Goal: Navigation & Orientation: Find specific page/section

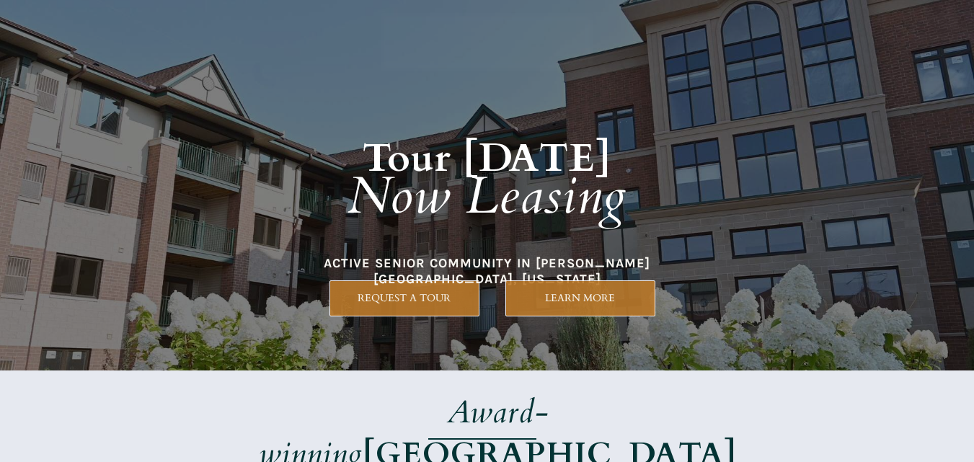
click at [584, 156] on strong "Tour [DATE]" at bounding box center [488, 158] width 250 height 53
click at [300, 169] on h1 "Tour [DATE] Now Leasing" at bounding box center [487, 164] width 617 height 209
click at [460, 200] on em "Now Leasing" at bounding box center [487, 197] width 279 height 70
click at [487, 196] on em "Now Leasing" at bounding box center [487, 197] width 279 height 70
click at [543, 166] on em "Now Leasing" at bounding box center [487, 197] width 279 height 70
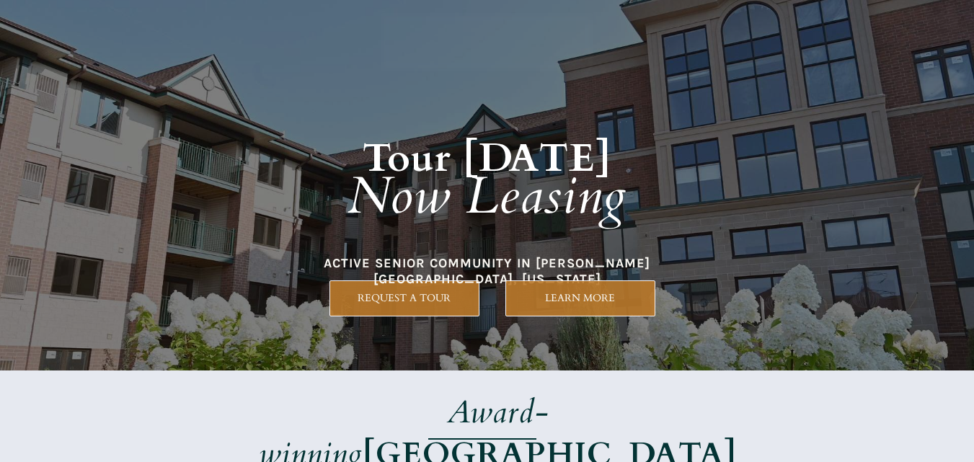
click at [375, 222] on em "Now Leasing" at bounding box center [487, 197] width 279 height 70
click at [328, 171] on h1 "Tour [DATE] Now Leasing" at bounding box center [487, 164] width 617 height 209
click at [568, 180] on em "Now Leasing" at bounding box center [487, 197] width 279 height 70
click at [503, 250] on h1 "Tour [DATE] Now Leasing" at bounding box center [487, 164] width 617 height 209
click at [516, 238] on h1 "Tour [DATE] Now Leasing" at bounding box center [487, 164] width 617 height 209
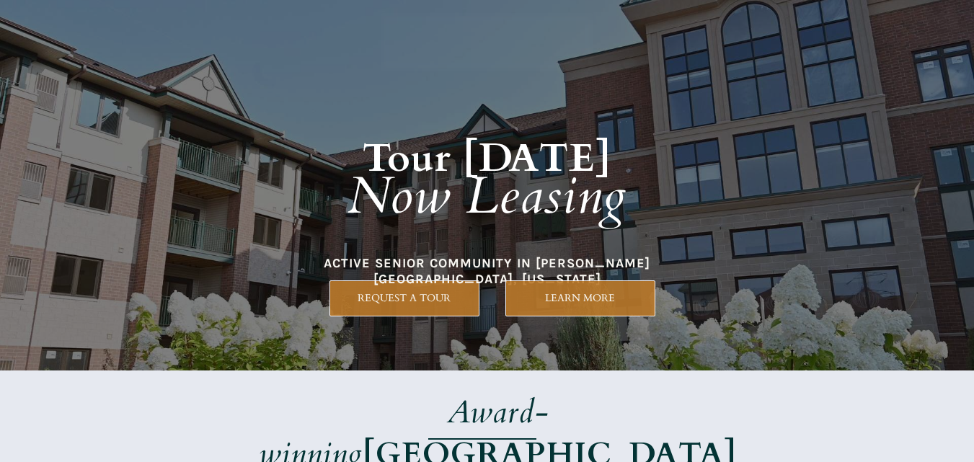
click at [428, 243] on h1 "Tour [DATE] Now Leasing" at bounding box center [487, 164] width 617 height 209
click at [527, 233] on h1 "Tour [DATE] Now Leasing" at bounding box center [487, 164] width 617 height 209
click at [467, 275] on div at bounding box center [487, 185] width 676 height 371
click at [581, 208] on em "Now Leasing" at bounding box center [487, 197] width 279 height 70
click at [358, 223] on em "Now Leasing" at bounding box center [487, 197] width 279 height 70
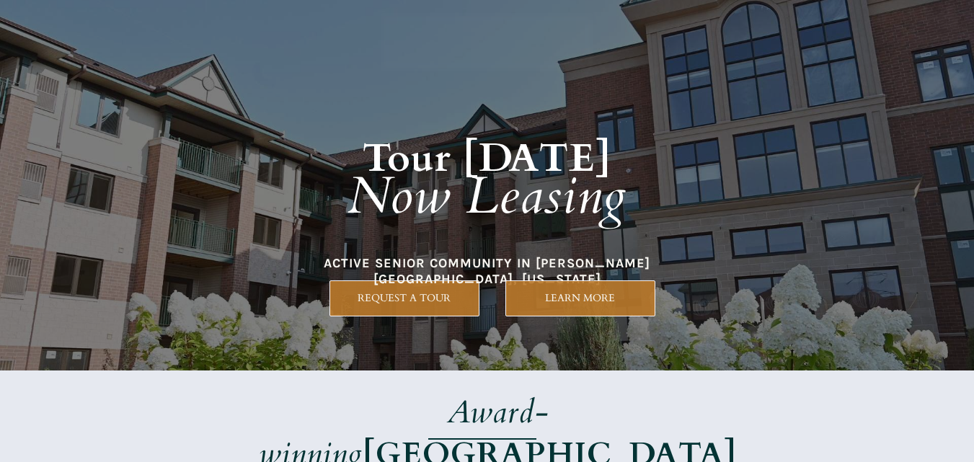
click at [513, 244] on h1 "Tour [DATE] Now Leasing" at bounding box center [487, 164] width 617 height 209
click at [469, 265] on h1 "Tour [DATE] Now Leasing" at bounding box center [487, 164] width 617 height 209
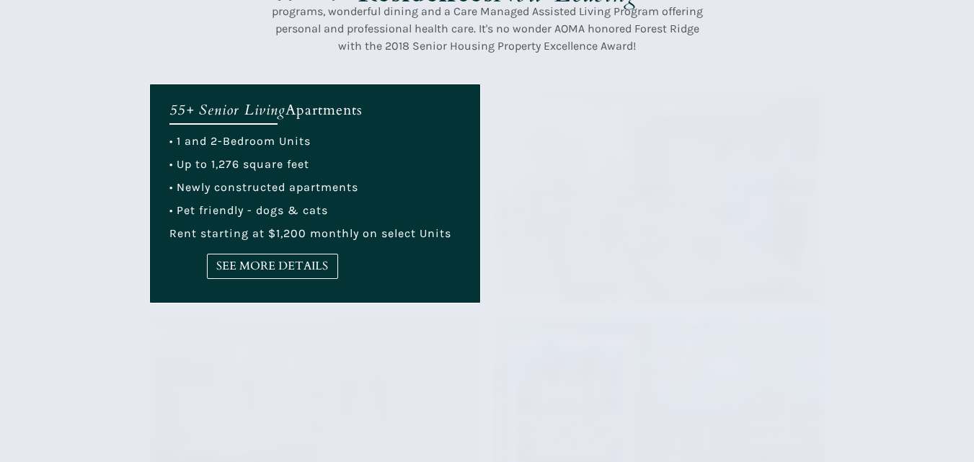
scroll to position [577, 0]
